Goal: Task Accomplishment & Management: Manage account settings

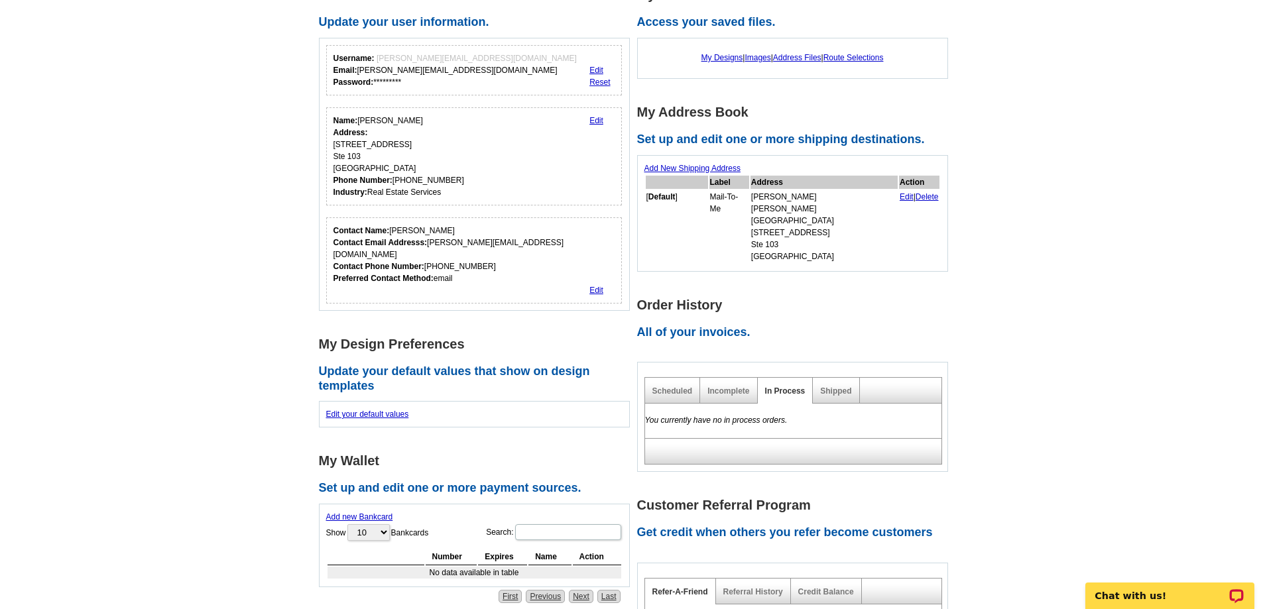
scroll to position [199, 0]
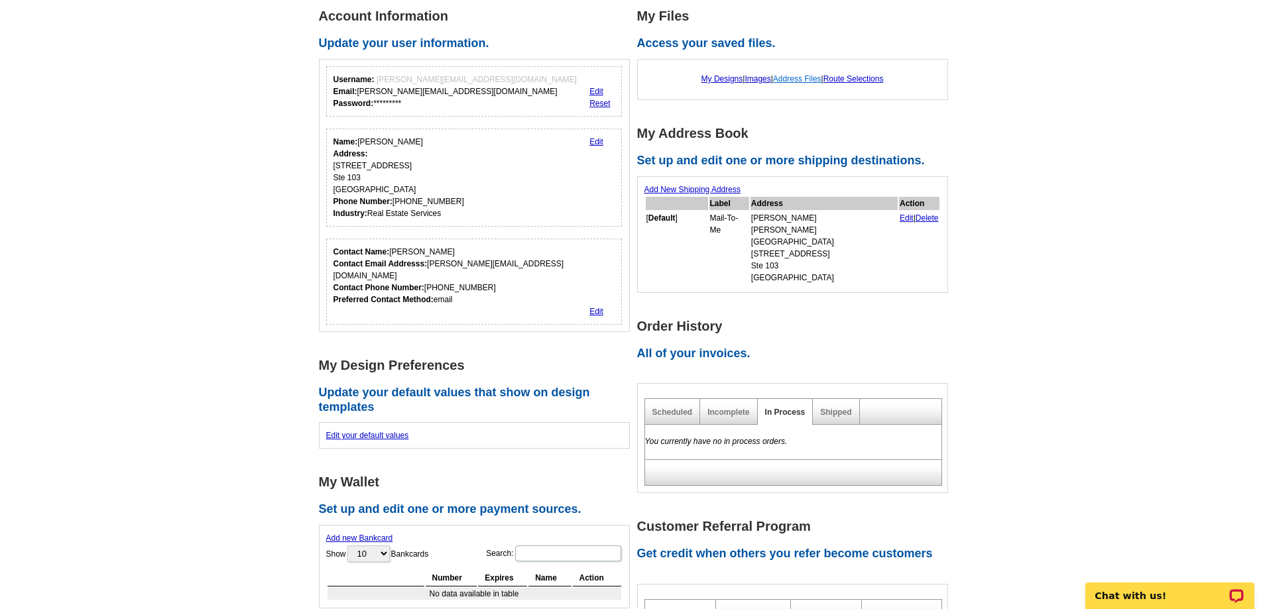
click at [790, 80] on link "Address Files" at bounding box center [797, 78] width 48 height 9
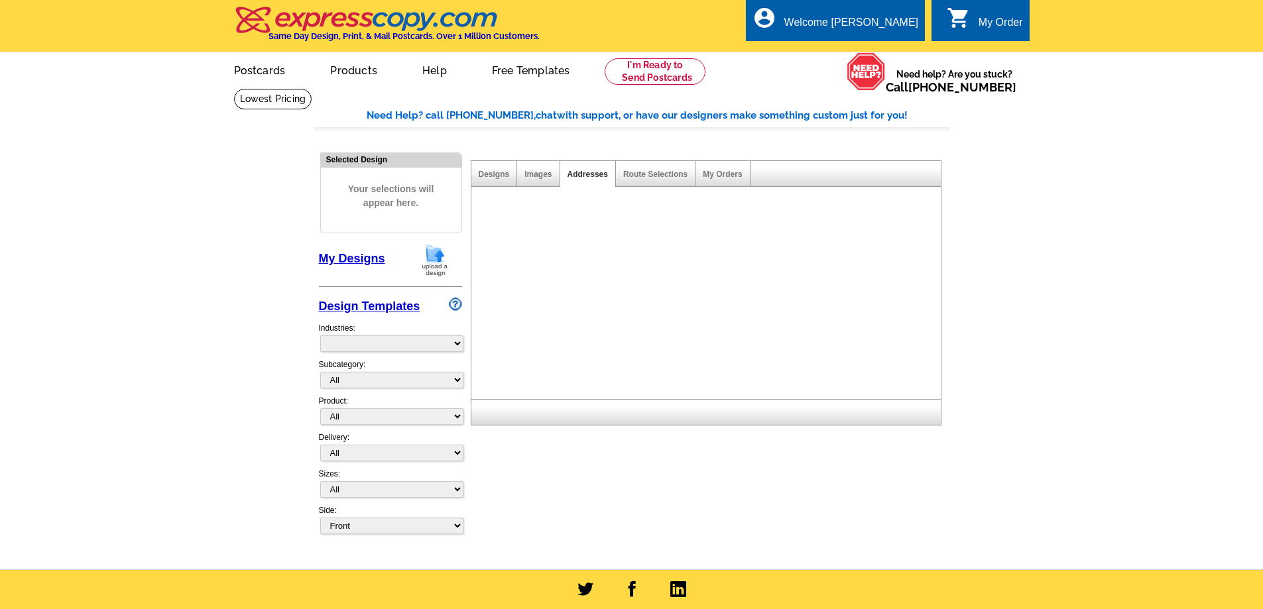
select select "785"
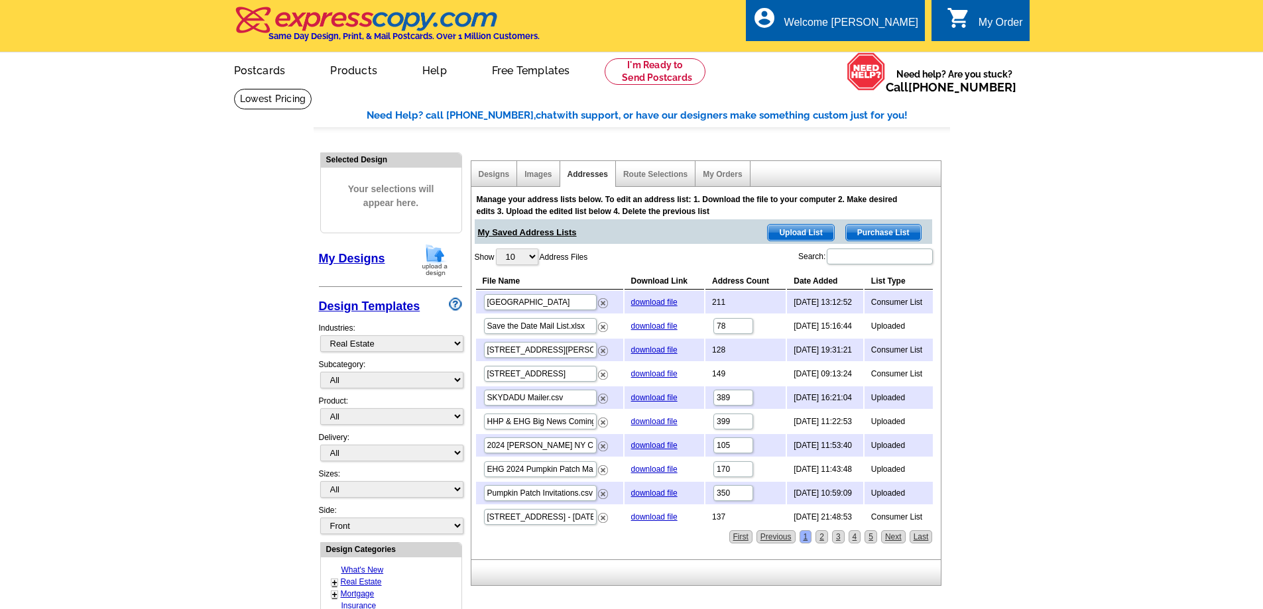
scroll to position [66, 0]
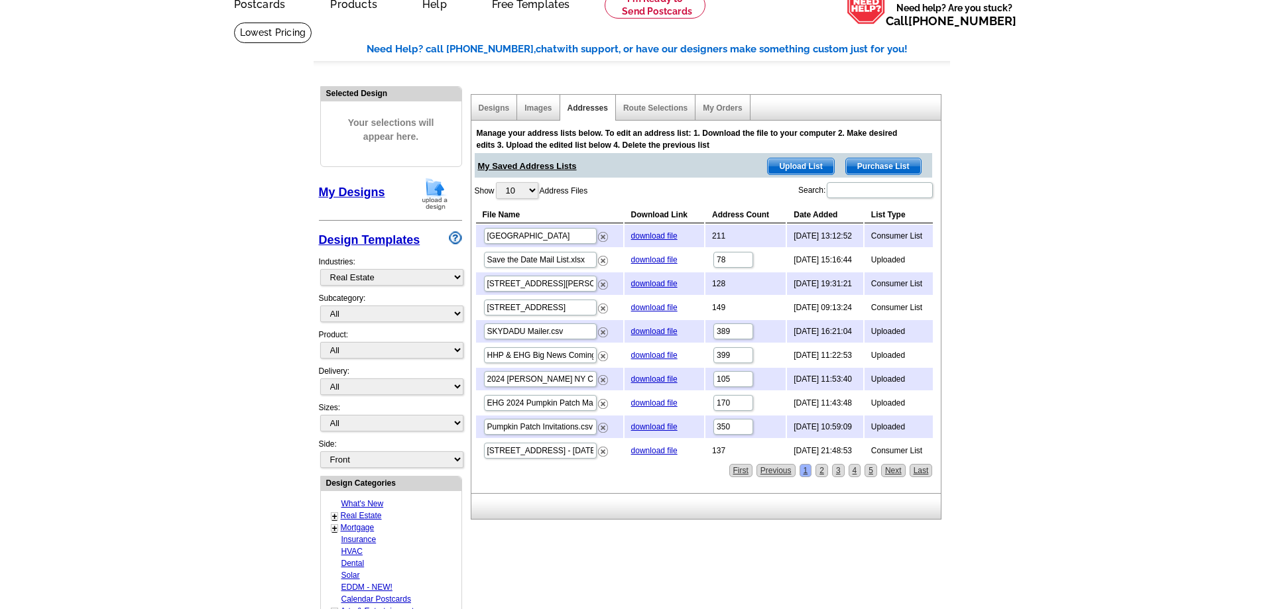
drag, startPoint x: 985, startPoint y: 273, endPoint x: 967, endPoint y: 229, distance: 46.7
click at [967, 229] on main "Need Help? call [PHONE_NUMBER], chat with support, or have our designers make s…" at bounding box center [631, 515] width 1263 height 986
